Goal: Find contact information: Find contact information

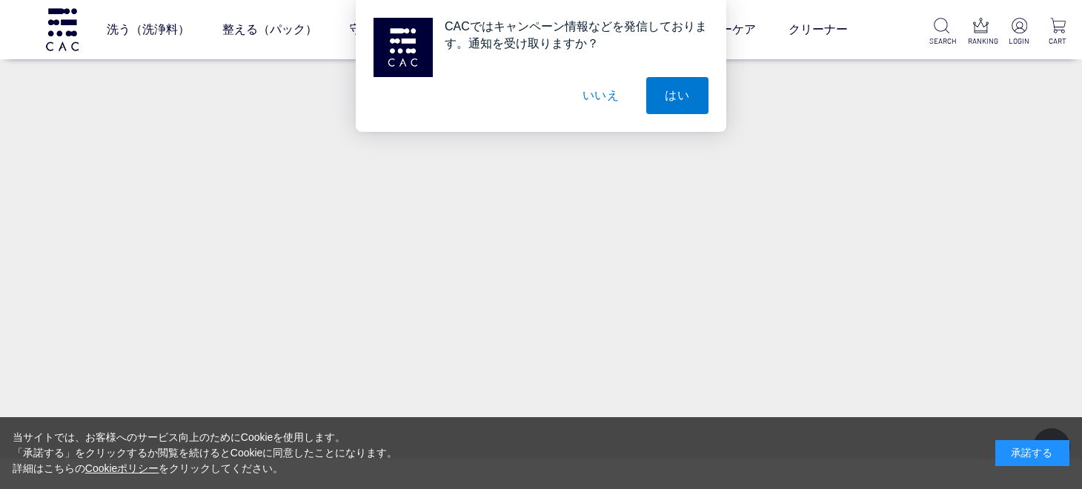
scroll to position [1158, 0]
click at [675, 93] on button "はい" at bounding box center [677, 95] width 62 height 37
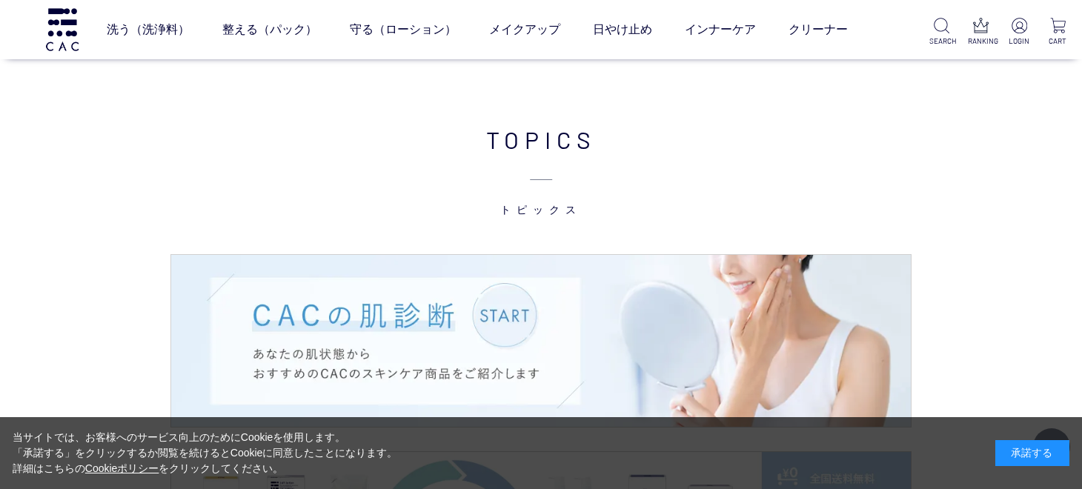
scroll to position [2100, 0]
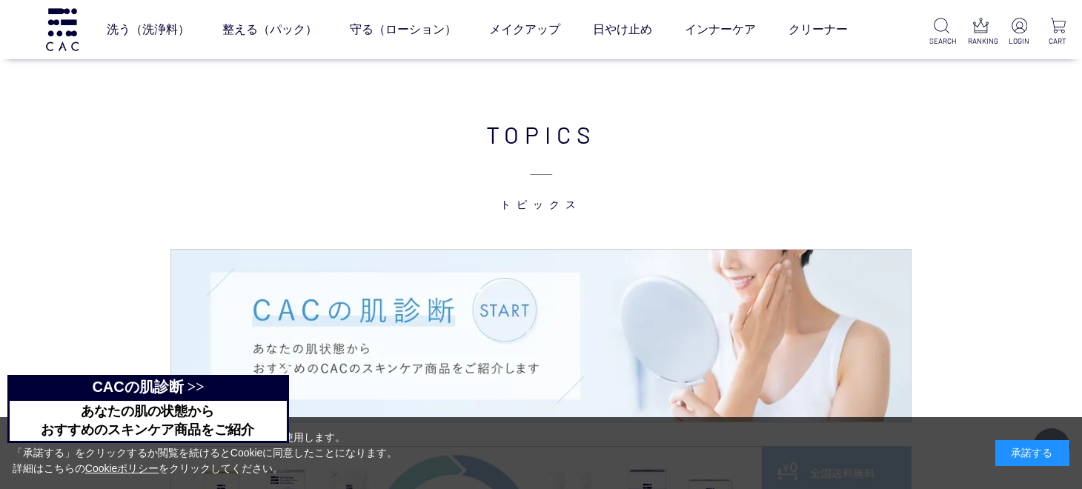
click at [1019, 454] on div "承諾する" at bounding box center [1033, 453] width 74 height 26
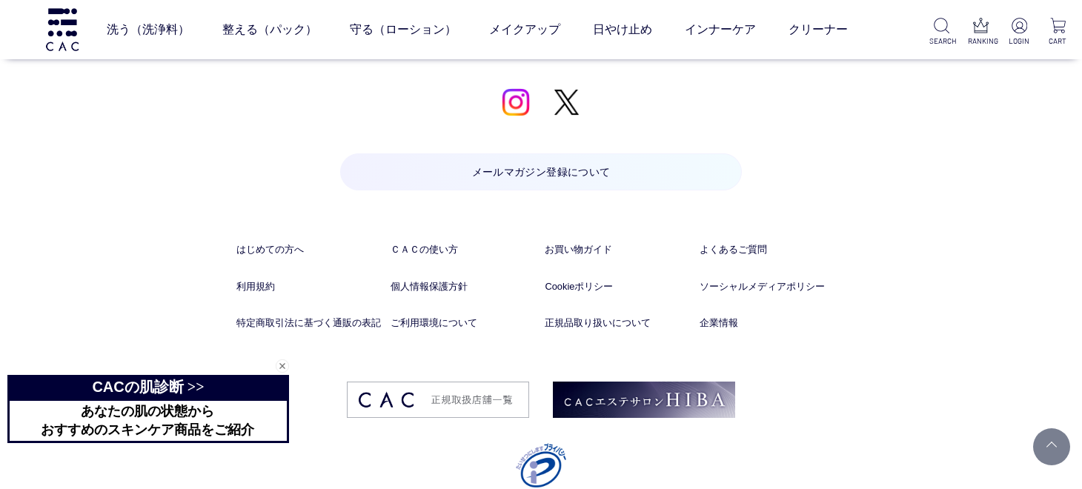
scroll to position [7733, 0]
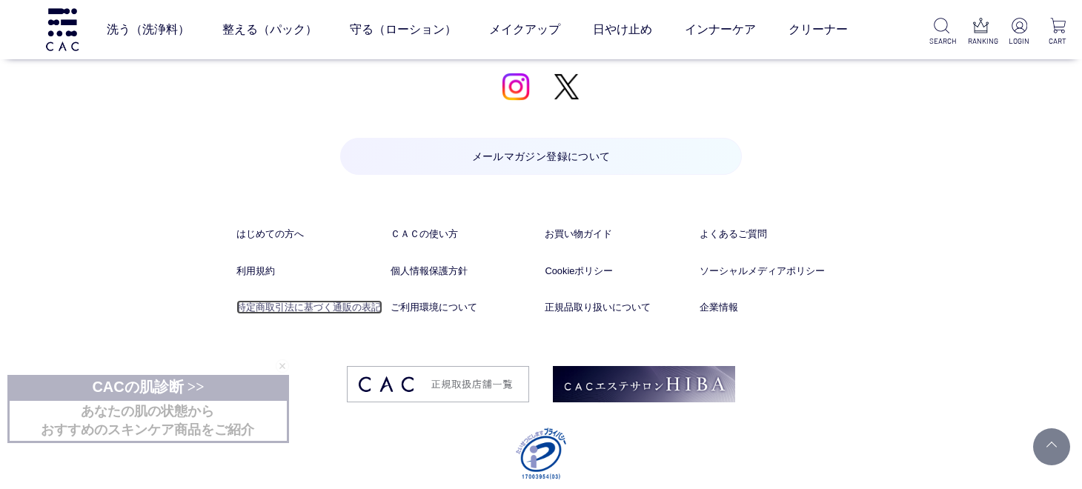
click at [301, 300] on link "特定商取引法に基づく通販の表記" at bounding box center [309, 307] width 146 height 14
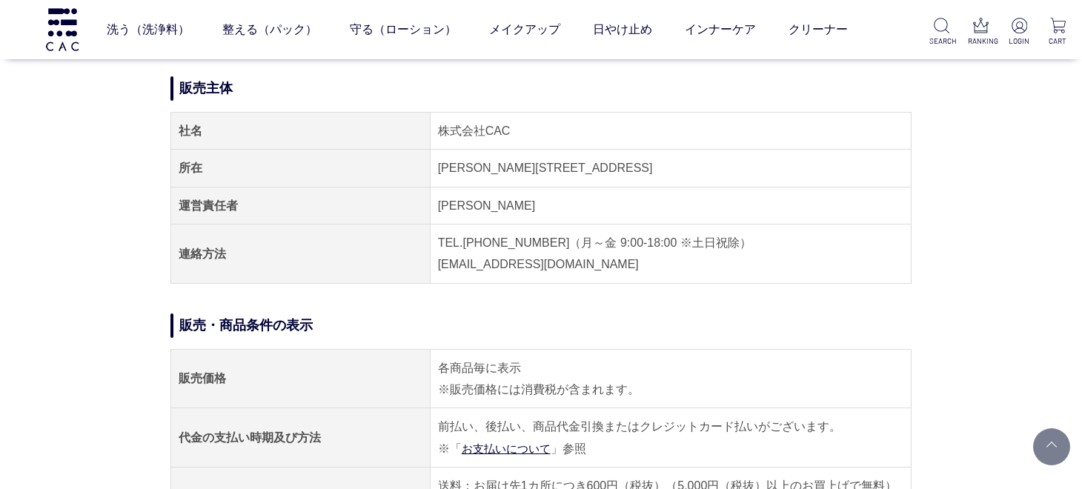
scroll to position [113, 0]
drag, startPoint x: 173, startPoint y: 206, endPoint x: 247, endPoint y: 211, distance: 73.5
click at [247, 211] on th "運営責任者" at bounding box center [300, 204] width 259 height 37
drag, startPoint x: 430, startPoint y: 202, endPoint x: 514, endPoint y: 202, distance: 83.8
click at [514, 202] on td "笹田 幸司" at bounding box center [670, 204] width 481 height 37
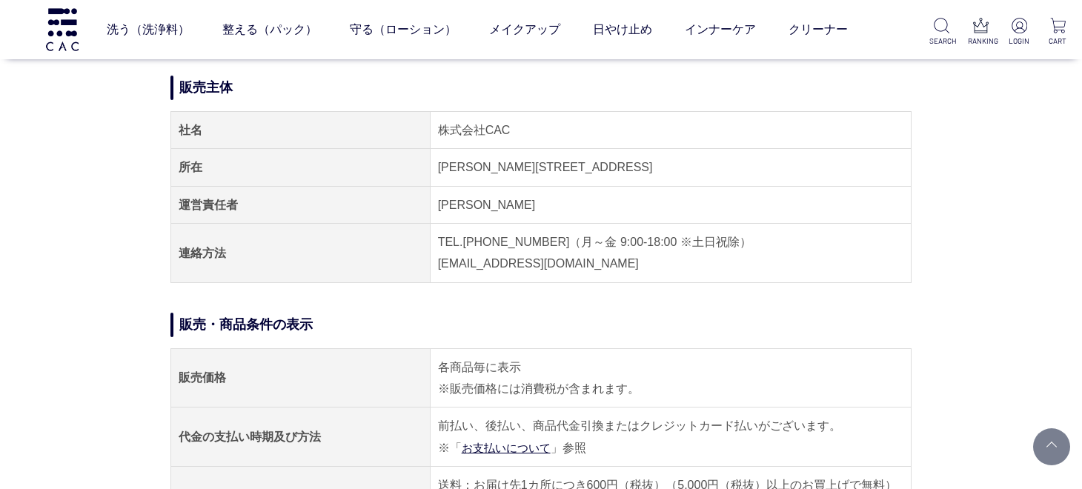
click at [371, 225] on th "連絡方法" at bounding box center [300, 253] width 259 height 59
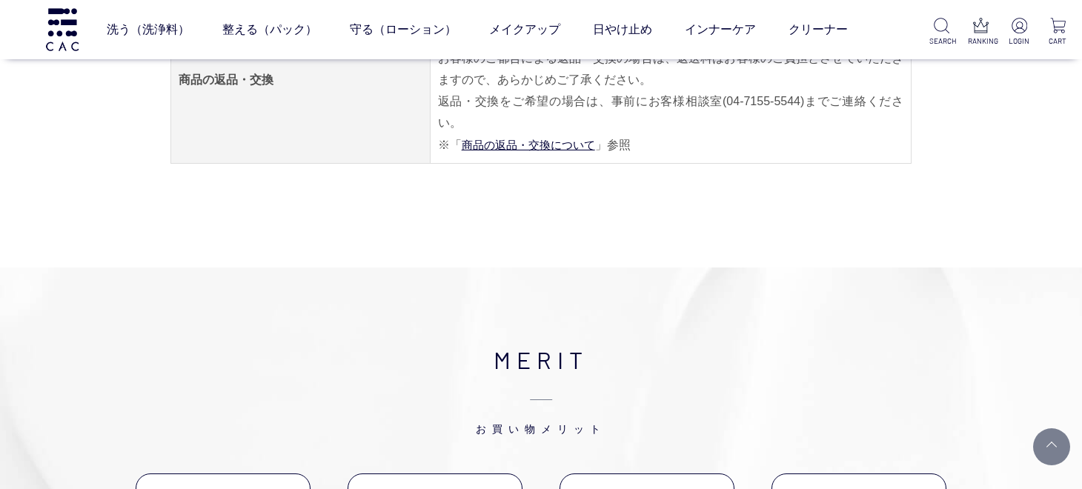
scroll to position [0, 0]
